Goal: Find specific page/section: Find specific page/section

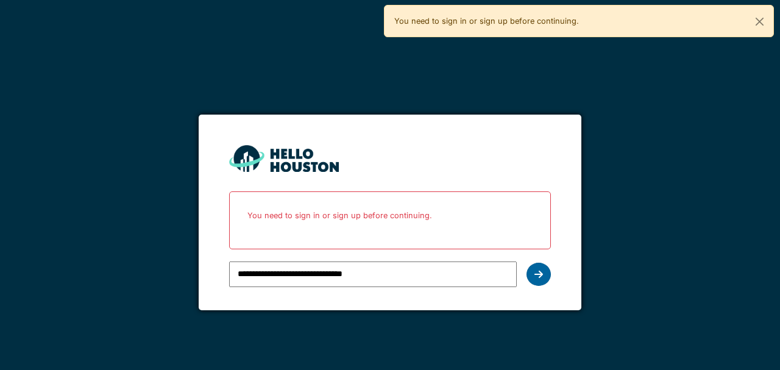
click at [536, 273] on icon at bounding box center [538, 274] width 9 height 10
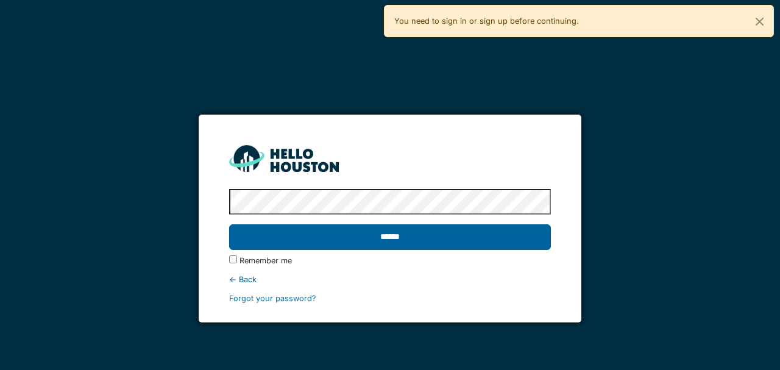
click at [442, 245] on input "******" at bounding box center [389, 237] width 321 height 26
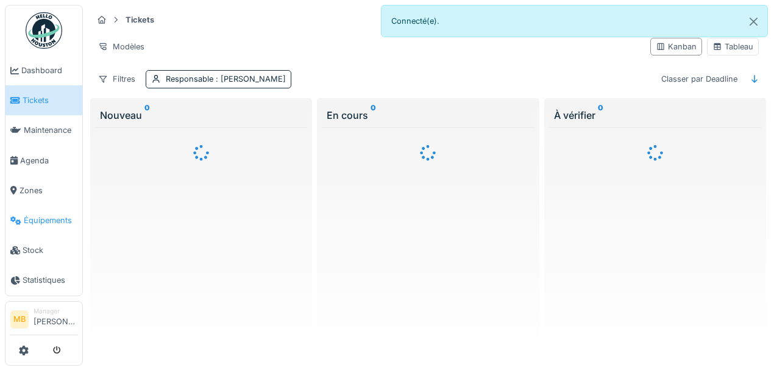
click at [59, 216] on span "Équipements" at bounding box center [51, 221] width 54 height 12
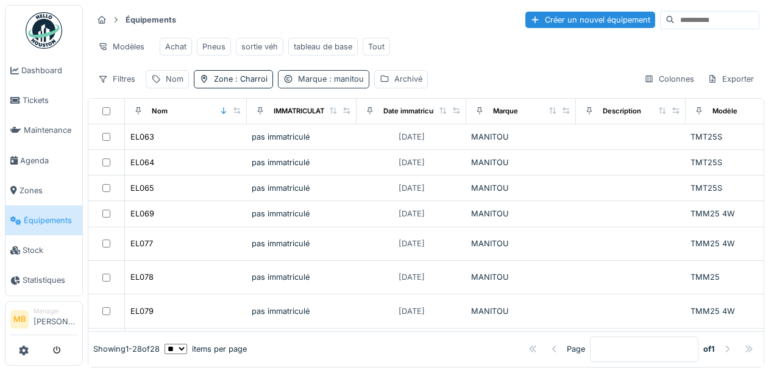
click at [347, 83] on span ": manitou" at bounding box center [345, 78] width 37 height 9
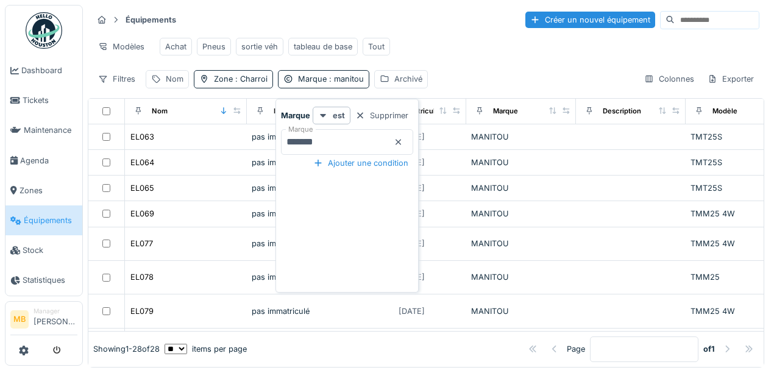
click at [403, 145] on icon at bounding box center [399, 142] width 10 height 8
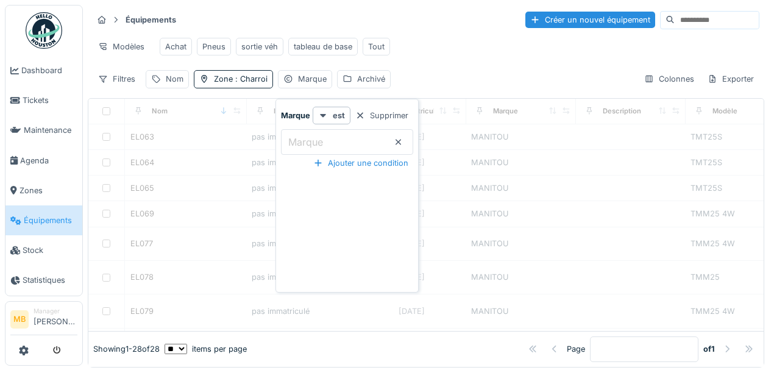
click at [349, 143] on input "Marque" at bounding box center [347, 142] width 132 height 26
click at [422, 68] on div "Équipements Créer un nouvel équipement Modèles Achat Pneus sortie véh tableau d…" at bounding box center [426, 49] width 676 height 88
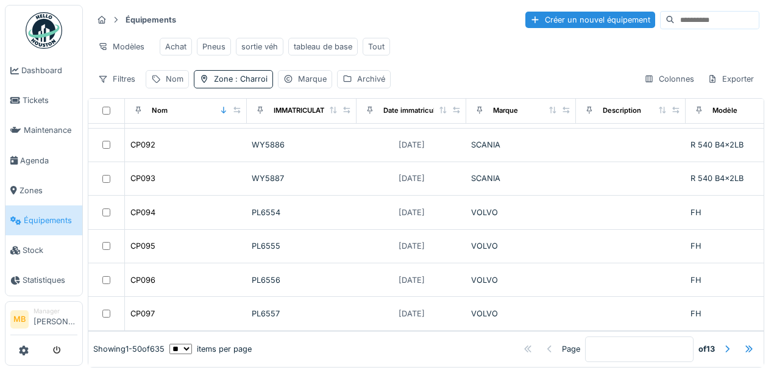
scroll to position [1486, 0]
click at [722, 343] on div at bounding box center [727, 349] width 10 height 12
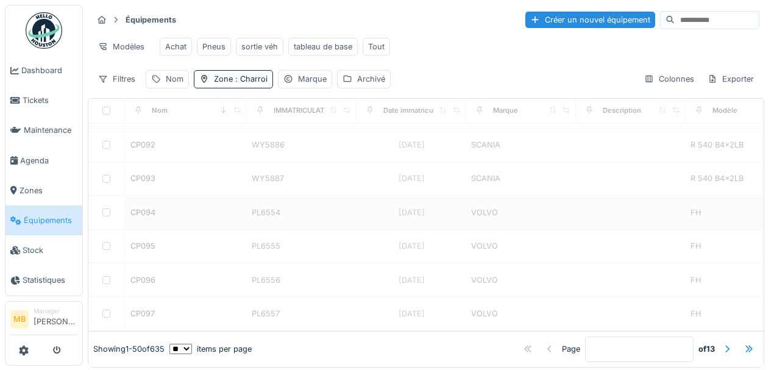
type input "*"
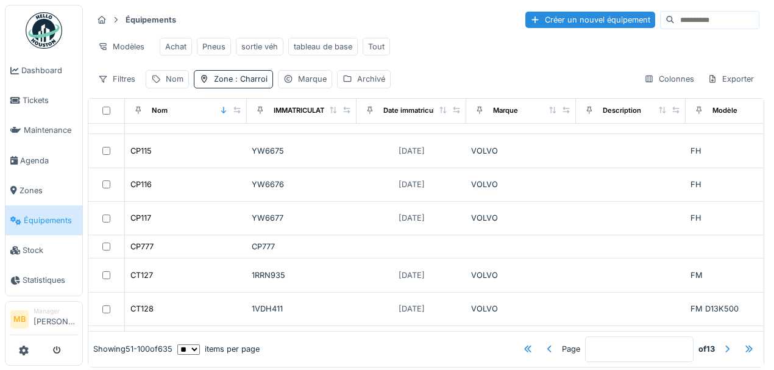
scroll to position [552, 0]
